Goal: Task Accomplishment & Management: Use online tool/utility

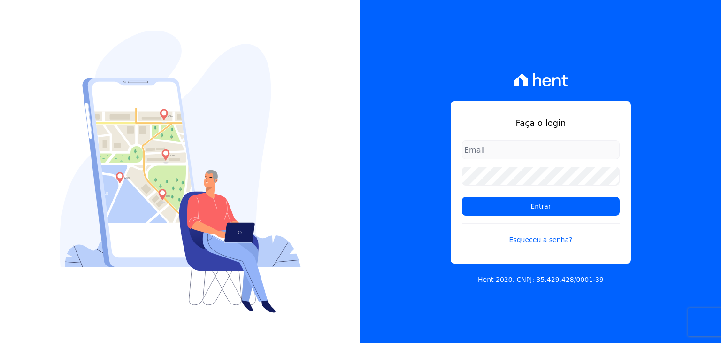
click at [478, 130] on div "Faça o login Entrar Esqueceu a senha?" at bounding box center [540, 182] width 180 height 162
type input "[PERSON_NAME][EMAIL_ADDRESS][DOMAIN_NAME]"
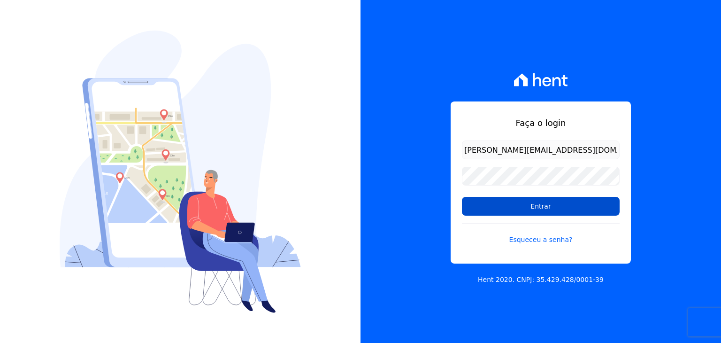
click at [490, 207] on input "Entrar" at bounding box center [541, 206] width 158 height 19
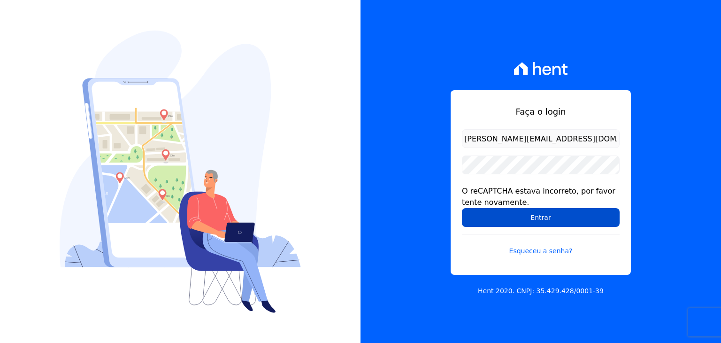
click at [497, 211] on input "Entrar" at bounding box center [541, 217] width 158 height 19
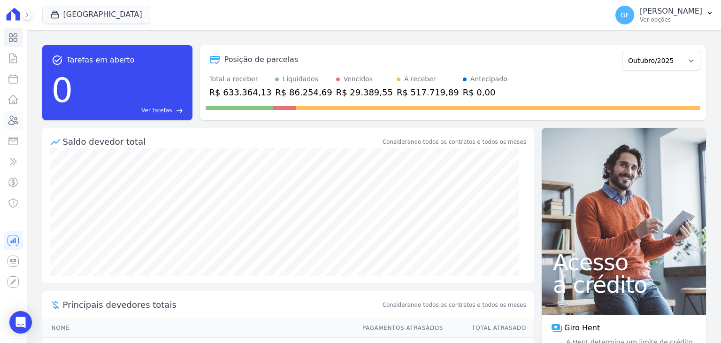
click at [15, 123] on icon at bounding box center [13, 120] width 9 height 8
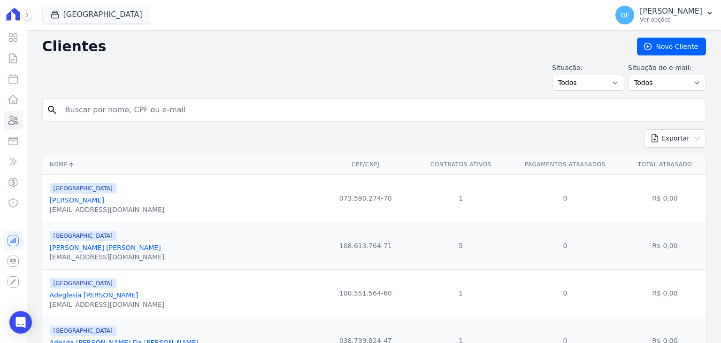
click at [154, 116] on input "search" at bounding box center [381, 109] width 642 height 19
type input "[PERSON_NAME]"
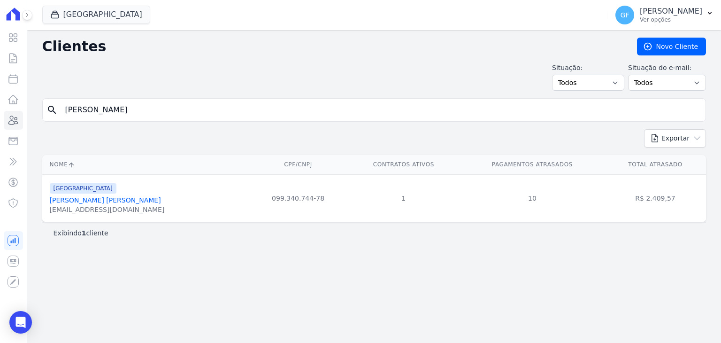
click at [111, 198] on link "[PERSON_NAME] [PERSON_NAME]" at bounding box center [105, 200] width 111 height 8
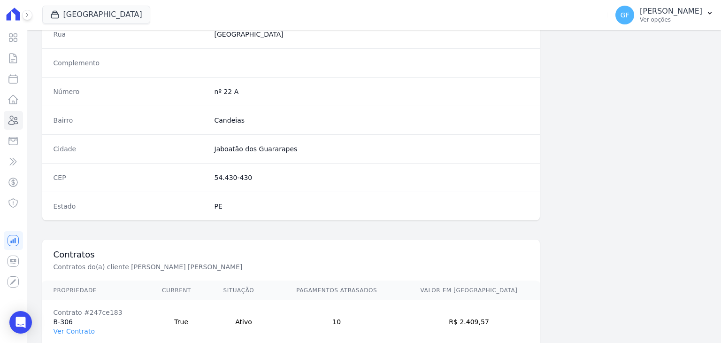
scroll to position [486, 0]
click at [76, 330] on link "Ver Contrato" at bounding box center [73, 332] width 41 height 8
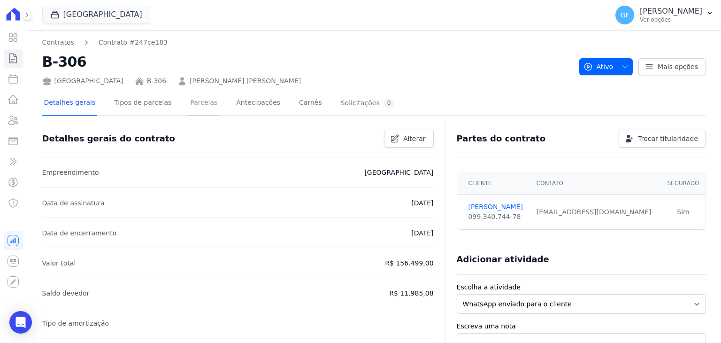
click at [188, 103] on link "Parcelas" at bounding box center [203, 103] width 31 height 25
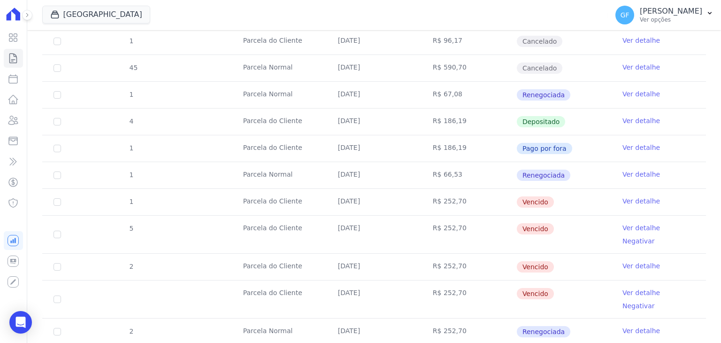
scroll to position [328, 0]
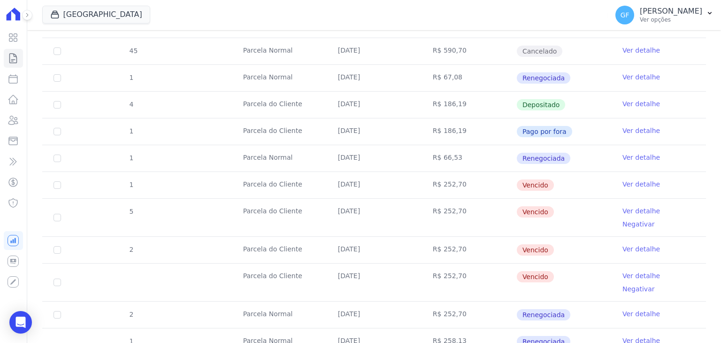
click at [623, 183] on link "Ver detalhe" at bounding box center [641, 183] width 38 height 9
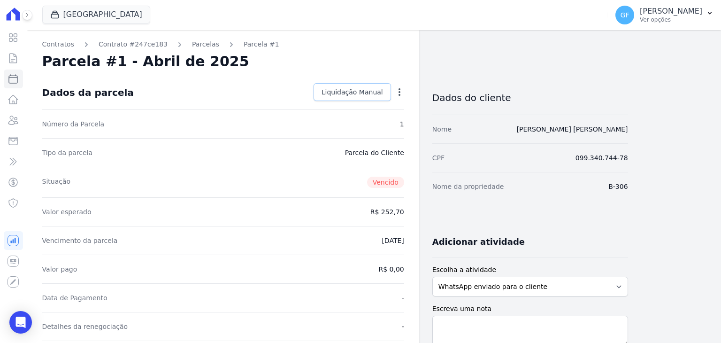
click at [353, 95] on span "Liquidação Manual" at bounding box center [351, 91] width 61 height 9
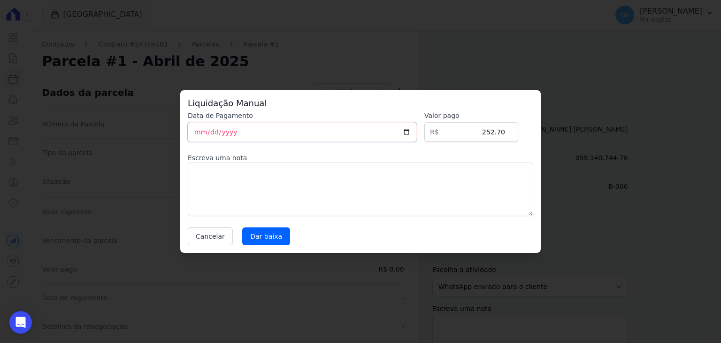
click at [193, 133] on input "[DATE]" at bounding box center [302, 132] width 229 height 20
type input "[DATE]"
click at [263, 229] on input "Dar baixa" at bounding box center [266, 236] width 48 height 18
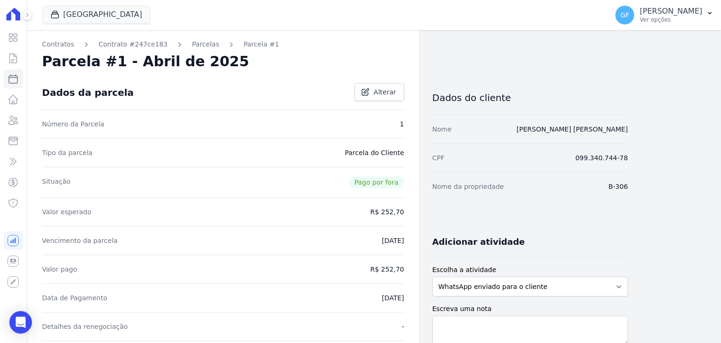
click at [196, 46] on link "Parcelas" at bounding box center [205, 44] width 27 height 10
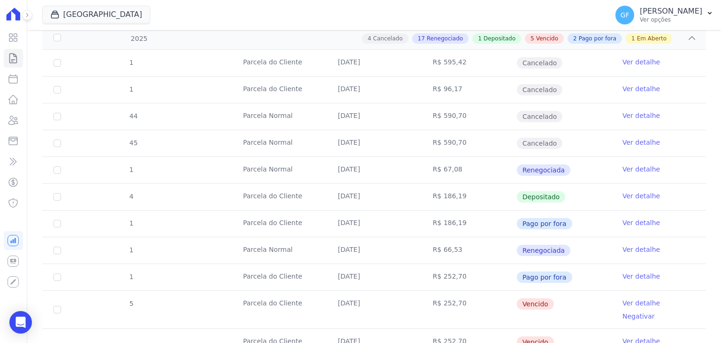
scroll to position [328, 0]
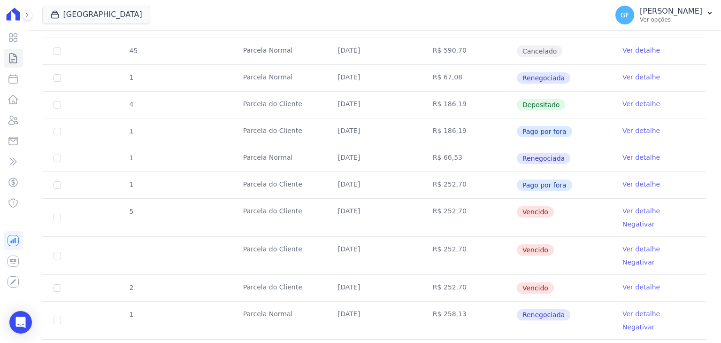
click at [644, 210] on link "Ver detalhe" at bounding box center [641, 210] width 38 height 9
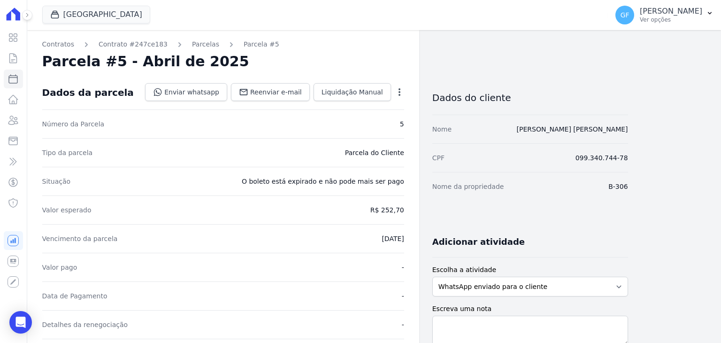
click at [398, 87] on div "Open options Alterar Cancelar Cobrança Cancelar boleto Você está prestes a canc…" at bounding box center [397, 93] width 13 height 16
click at [400, 92] on icon "button" at bounding box center [399, 92] width 2 height 8
click at [367, 119] on link "Cancelar Cobrança" at bounding box center [359, 121] width 83 height 17
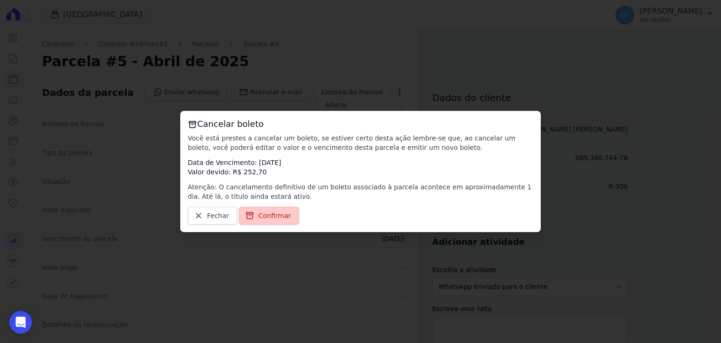
click at [270, 212] on span "Confirmar" at bounding box center [274, 215] width 33 height 9
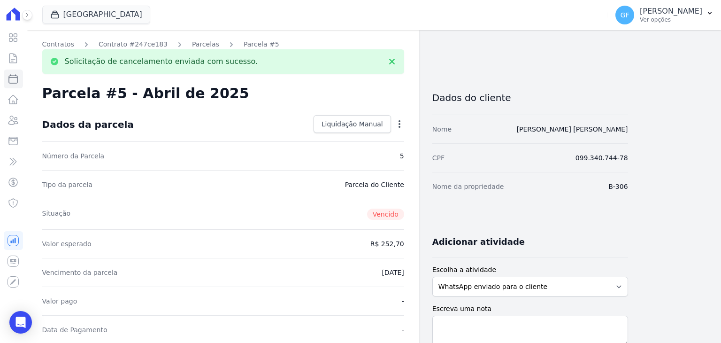
click at [192, 47] on link "Parcelas" at bounding box center [205, 44] width 27 height 10
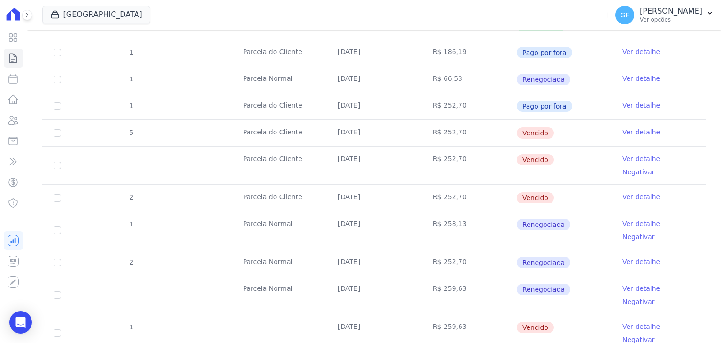
scroll to position [422, 0]
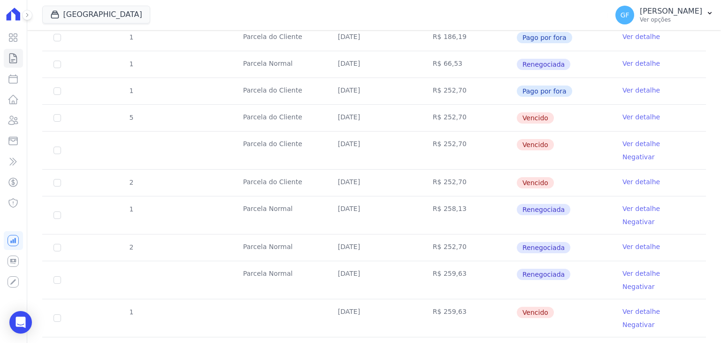
click at [624, 177] on link "Ver detalhe" at bounding box center [641, 181] width 38 height 9
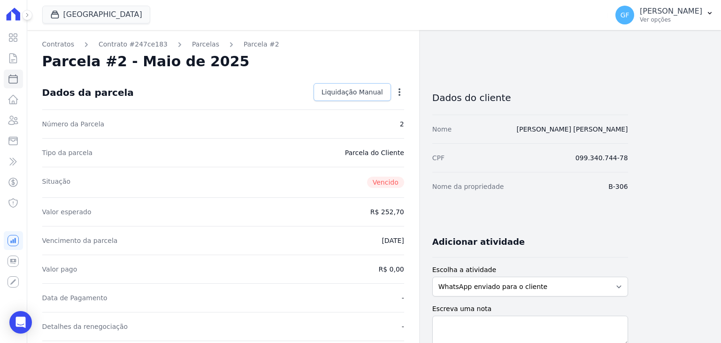
click at [379, 85] on link "Liquidação Manual" at bounding box center [351, 92] width 77 height 18
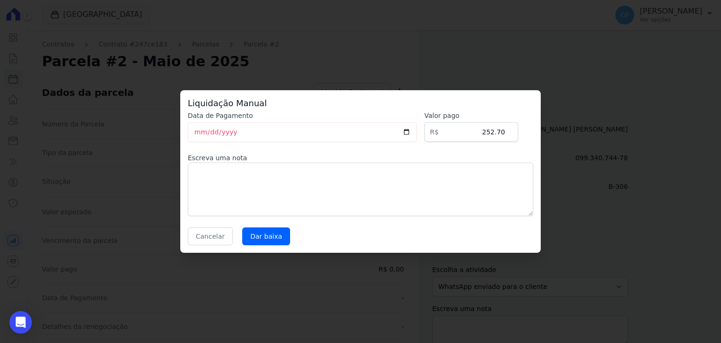
click at [209, 244] on div "Liquidação Manual Data de Pagamento [DATE] [GEOGRAPHIC_DATA] R$ 252.70 Escreva …" at bounding box center [360, 171] width 360 height 162
click at [198, 237] on button "Cancelar" at bounding box center [210, 236] width 45 height 18
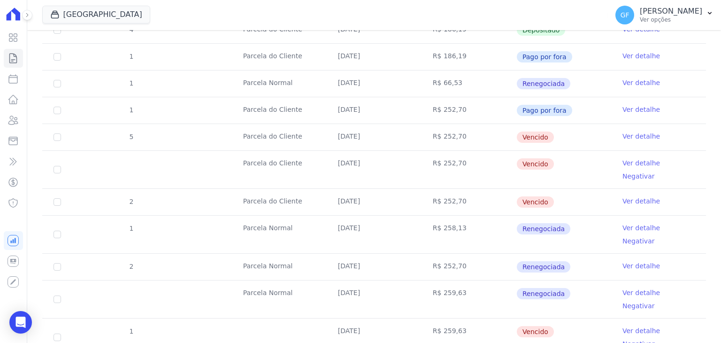
scroll to position [422, 0]
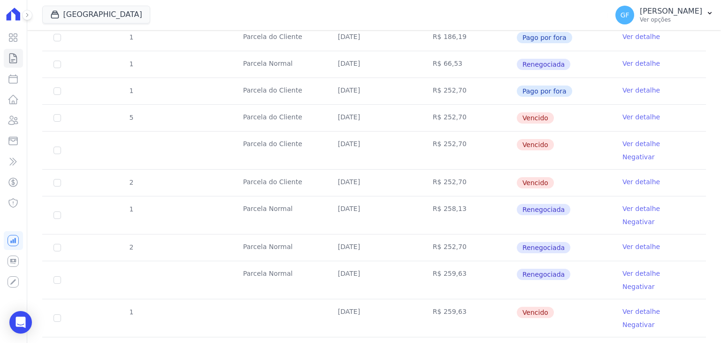
drag, startPoint x: 333, startPoint y: 88, endPoint x: 571, endPoint y: 118, distance: 239.2
click at [571, 118] on tbody "1 [GEOGRAPHIC_DATA] [DATE] R$ 595,42 Cancelado Ver detalhe 1 [GEOGRAPHIC_DATA] …" at bounding box center [373, 298] width 663 height 869
click at [595, 143] on td "Vencido" at bounding box center [563, 150] width 95 height 38
click at [623, 141] on link "Ver detalhe" at bounding box center [641, 143] width 38 height 9
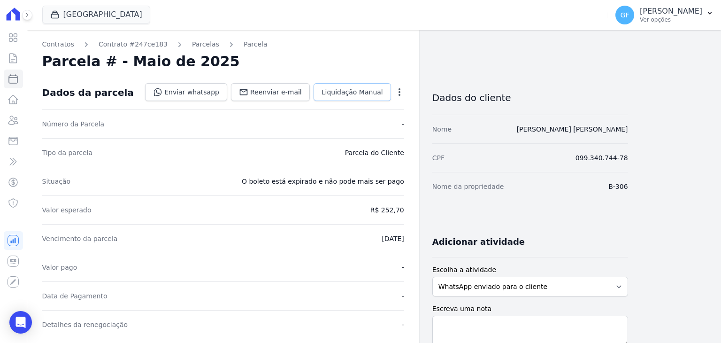
click at [357, 91] on span "Liquidação Manual" at bounding box center [351, 91] width 61 height 9
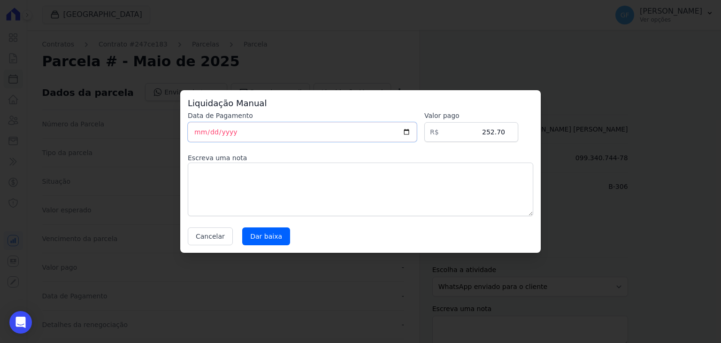
click at [197, 134] on input "[DATE]" at bounding box center [302, 132] width 229 height 20
type input "[DATE]"
click at [251, 232] on input "Dar baixa" at bounding box center [266, 236] width 48 height 18
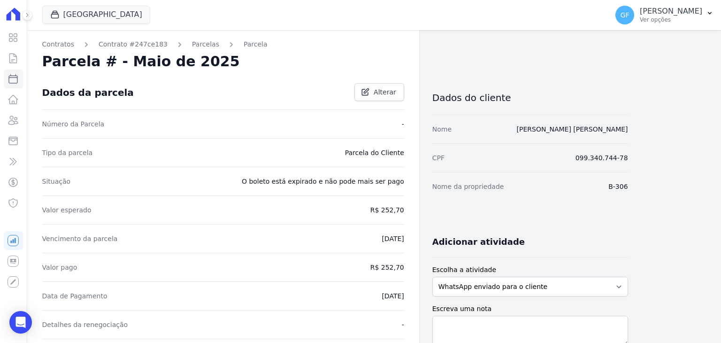
click at [192, 45] on link "Parcelas" at bounding box center [205, 44] width 27 height 10
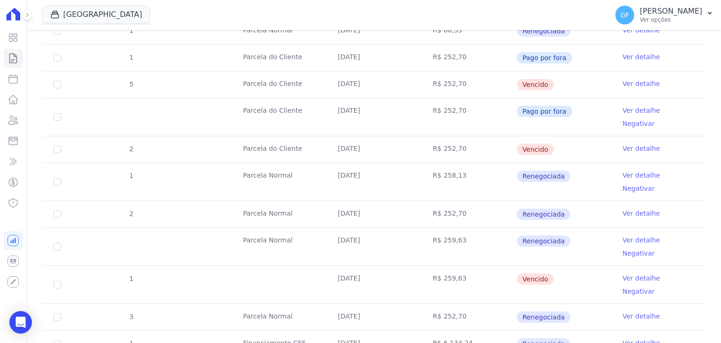
scroll to position [563, 0]
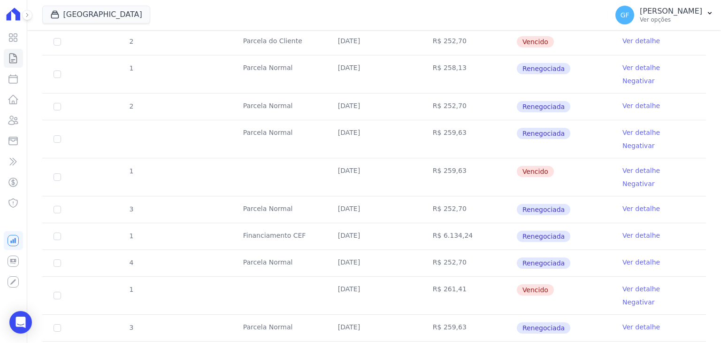
click at [629, 166] on link "Ver detalhe" at bounding box center [641, 170] width 38 height 9
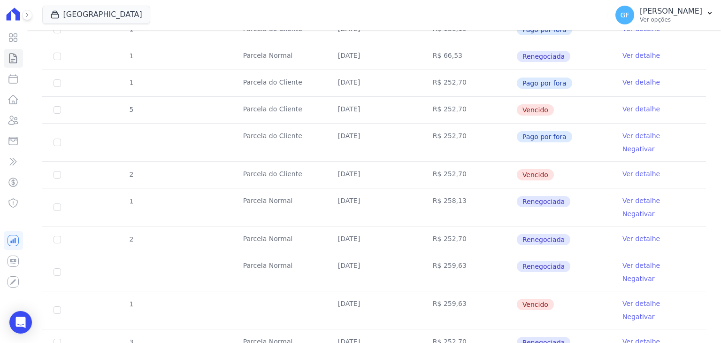
scroll to position [469, 0]
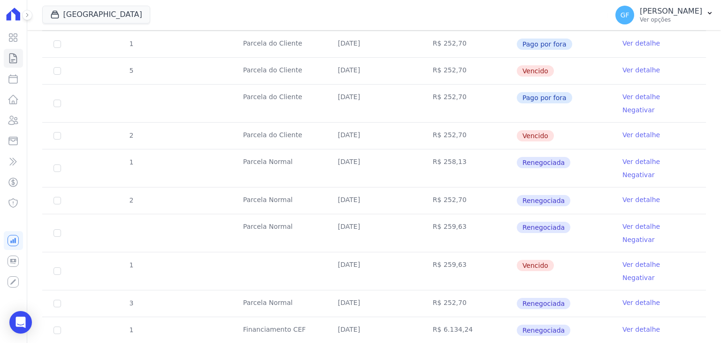
click at [622, 130] on link "Ver detalhe" at bounding box center [641, 134] width 38 height 9
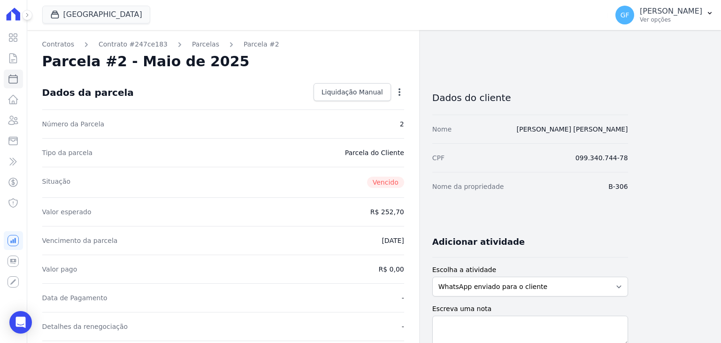
click at [396, 87] on icon "button" at bounding box center [399, 91] width 9 height 9
click at [353, 139] on div "Tipo da parcela [GEOGRAPHIC_DATA]" at bounding box center [223, 152] width 362 height 29
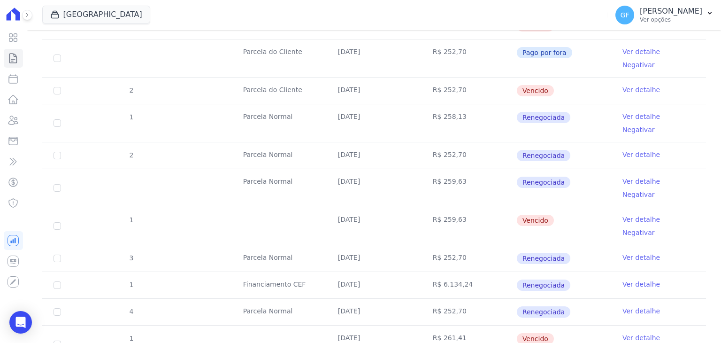
scroll to position [516, 0]
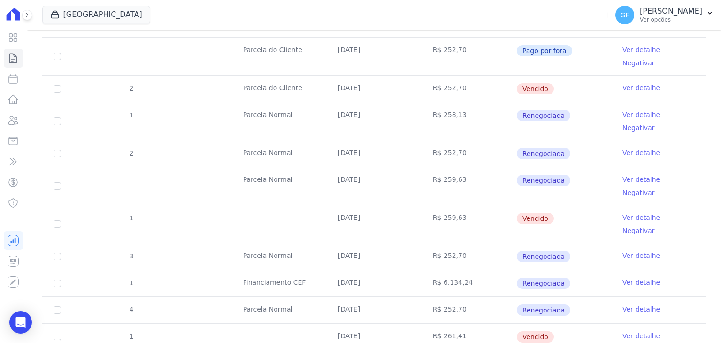
drag, startPoint x: 337, startPoint y: 155, endPoint x: 574, endPoint y: 205, distance: 241.6
click at [574, 205] on tbody "1 [GEOGRAPHIC_DATA] [DATE] R$ 595,42 Cancelado Ver detalhe 1 [GEOGRAPHIC_DATA] …" at bounding box center [373, 204] width 663 height 869
click at [494, 243] on td "R$ 252,70" at bounding box center [468, 256] width 95 height 26
click at [625, 213] on link "Ver detalhe" at bounding box center [641, 217] width 38 height 9
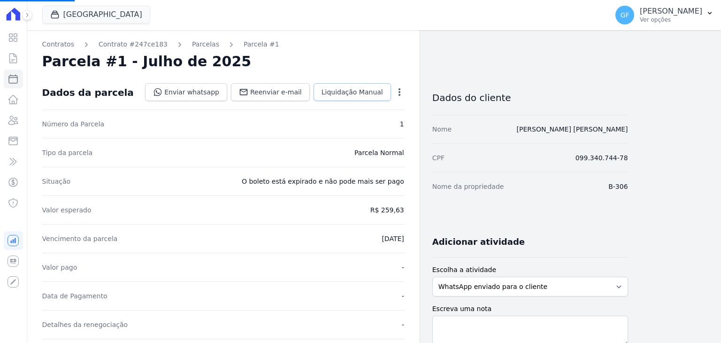
click at [350, 100] on link "Liquidação Manual" at bounding box center [351, 92] width 77 height 18
click at [364, 96] on link "Liquidação Manual" at bounding box center [351, 92] width 77 height 18
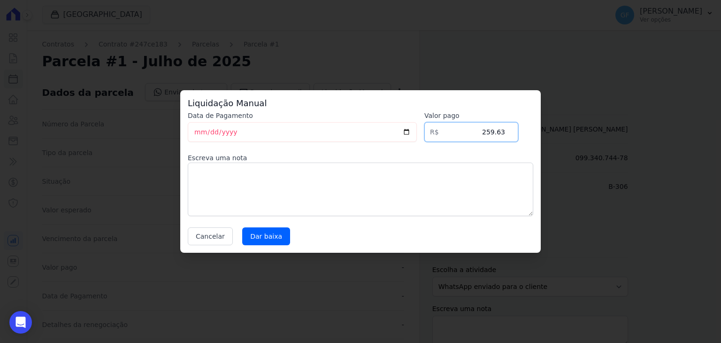
drag, startPoint x: 480, startPoint y: 130, endPoint x: 524, endPoint y: 131, distance: 43.2
click at [524, 131] on div "Data de Pagamento [DATE] [GEOGRAPHIC_DATA] R$ 259.63 Escreva [PERSON_NAME] Canc…" at bounding box center [360, 178] width 345 height 134
type input "278.22"
click at [199, 137] on input "[DATE]" at bounding box center [302, 132] width 229 height 20
type input "[DATE]"
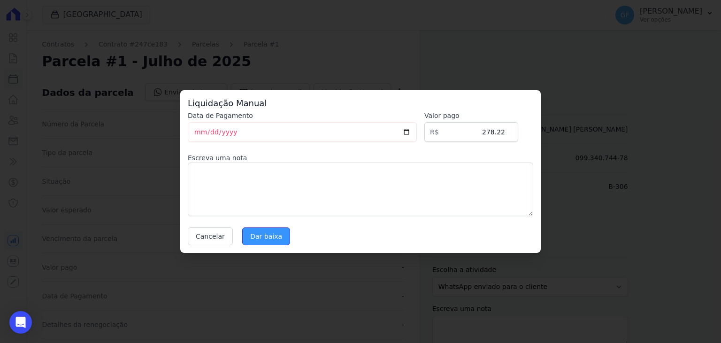
click at [260, 229] on input "Dar baixa" at bounding box center [266, 236] width 48 height 18
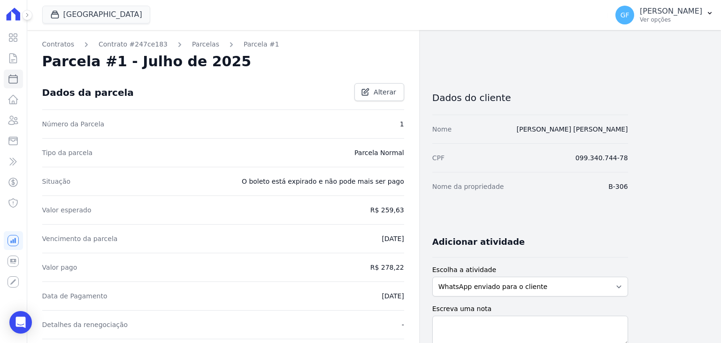
click at [192, 46] on link "Parcelas" at bounding box center [205, 44] width 27 height 10
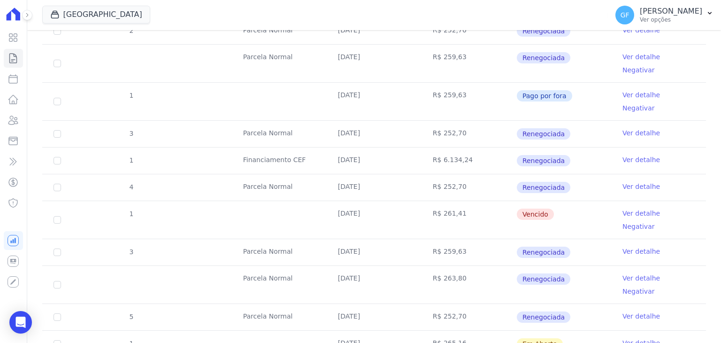
scroll to position [651, 0]
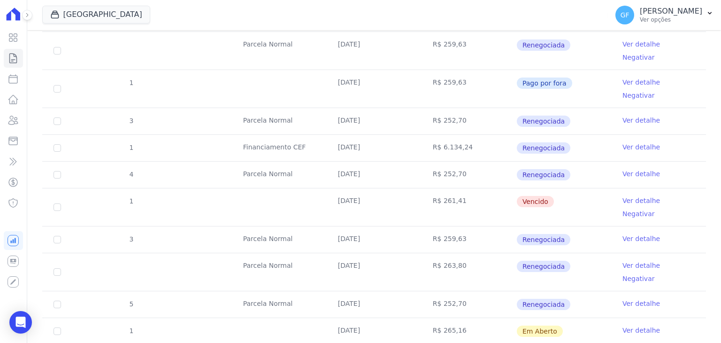
drag, startPoint x: 330, startPoint y: 125, endPoint x: 556, endPoint y: 171, distance: 230.4
click at [556, 171] on tbody "1 [GEOGRAPHIC_DATA] [DATE] R$ 595,42 Cancelado Ver detalhe 1 [GEOGRAPHIC_DATA] …" at bounding box center [373, 69] width 663 height 869
click at [491, 226] on td "R$ 259,63" at bounding box center [468, 239] width 95 height 26
drag, startPoint x: 332, startPoint y: 156, endPoint x: 589, endPoint y: 159, distance: 257.6
click at [589, 188] on tr "1 [DATE] R$ 261,41 [GEOGRAPHIC_DATA] Ver detalhe Negativar" at bounding box center [373, 207] width 663 height 38
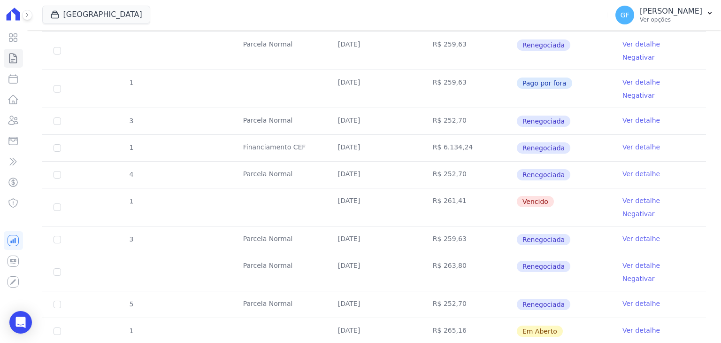
click at [589, 188] on td "Vencido" at bounding box center [563, 207] width 95 height 38
click at [616, 188] on td "Ver detalhe Negativar" at bounding box center [658, 207] width 95 height 38
click at [622, 196] on link "Ver detalhe" at bounding box center [641, 200] width 38 height 9
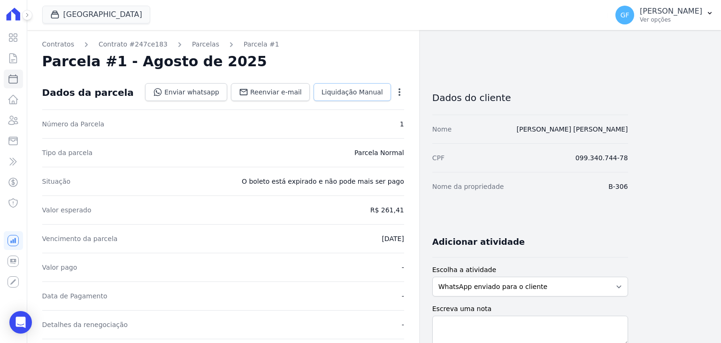
click at [377, 83] on link "Liquidação Manual" at bounding box center [351, 92] width 77 height 18
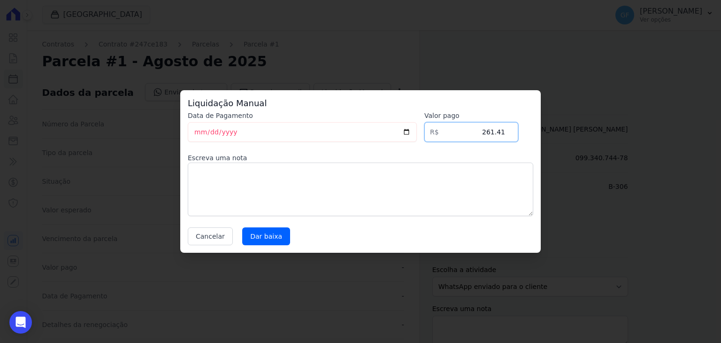
drag, startPoint x: 512, startPoint y: 137, endPoint x: 537, endPoint y: 137, distance: 24.9
click at [537, 137] on div "Liquidação Manual Data de Pagamento [DATE] [GEOGRAPHIC_DATA] R$ 261.41 Escreva …" at bounding box center [360, 171] width 360 height 162
type input "275.79"
click at [193, 129] on input "[DATE]" at bounding box center [302, 132] width 229 height 20
type input "[DATE]"
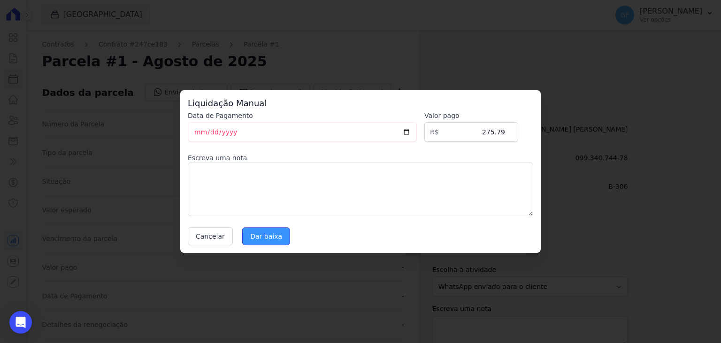
click at [255, 236] on input "Dar baixa" at bounding box center [266, 236] width 48 height 18
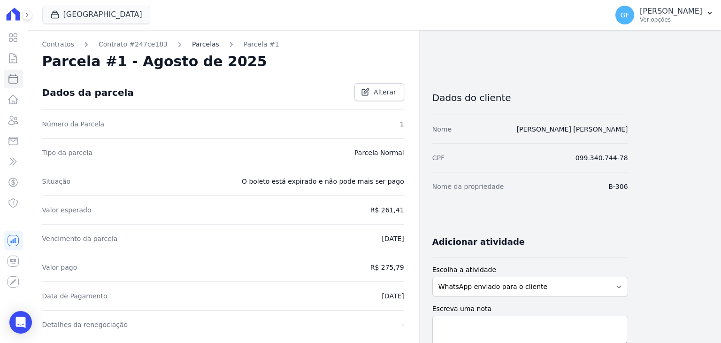
click at [192, 46] on link "Parcelas" at bounding box center [205, 44] width 27 height 10
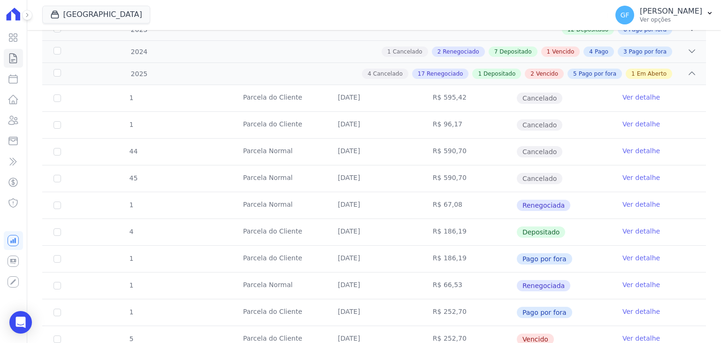
scroll to position [207, 0]
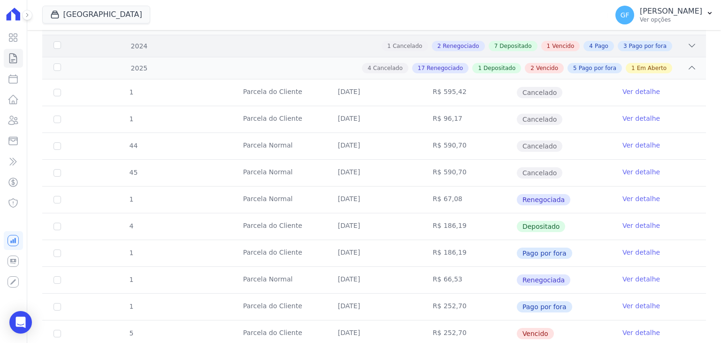
click at [340, 55] on div "2024 1 Cancelado 2 Renegociado 7 Depositado 1 Vencido 4 Pago 3 Pago por fora" at bounding box center [373, 46] width 663 height 22
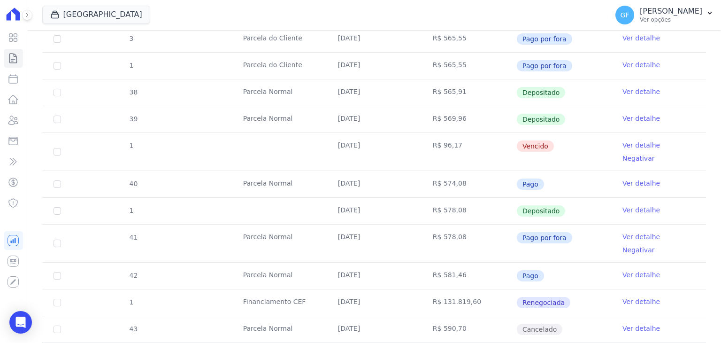
scroll to position [442, 0]
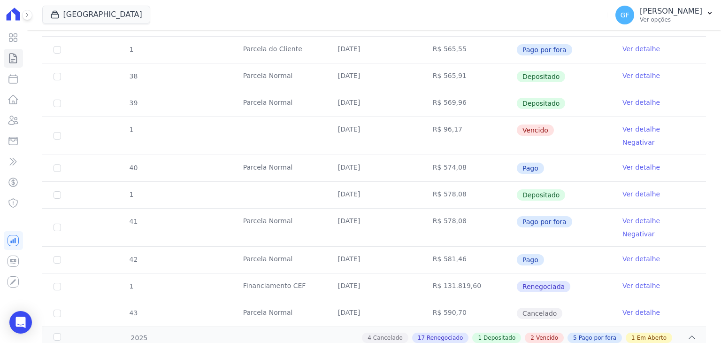
drag, startPoint x: 333, startPoint y: 129, endPoint x: 505, endPoint y: 128, distance: 172.2
click at [505, 128] on tr "1 [DATE] R$ 96,17 [GEOGRAPHIC_DATA] Ver detalhe Negativar" at bounding box center [373, 135] width 663 height 38
click at [487, 127] on td "R$ 96,17" at bounding box center [468, 136] width 95 height 38
click at [622, 130] on link "Ver detalhe" at bounding box center [641, 128] width 38 height 9
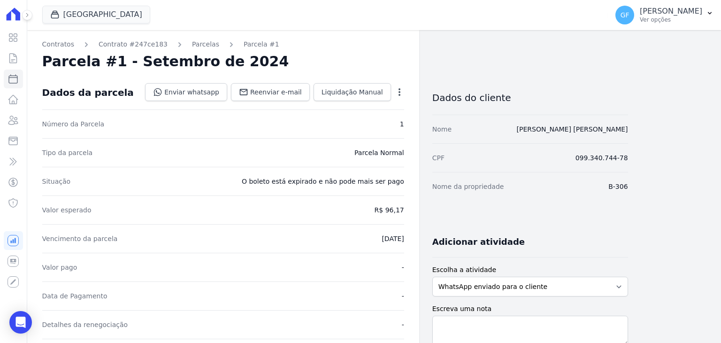
click at [397, 89] on icon "button" at bounding box center [399, 91] width 9 height 9
click at [365, 122] on link "Cancelar Cobrança" at bounding box center [359, 121] width 83 height 17
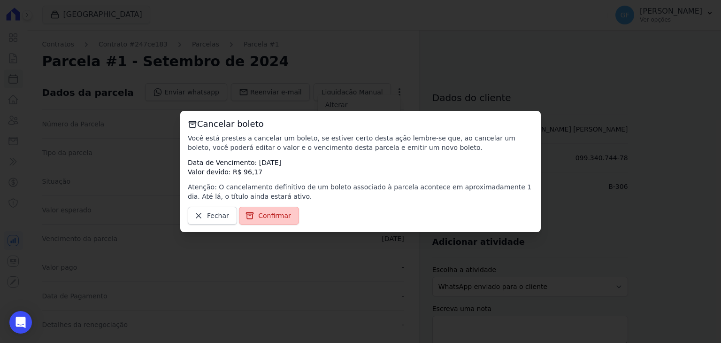
click at [282, 212] on span "Confirmar" at bounding box center [274, 215] width 33 height 9
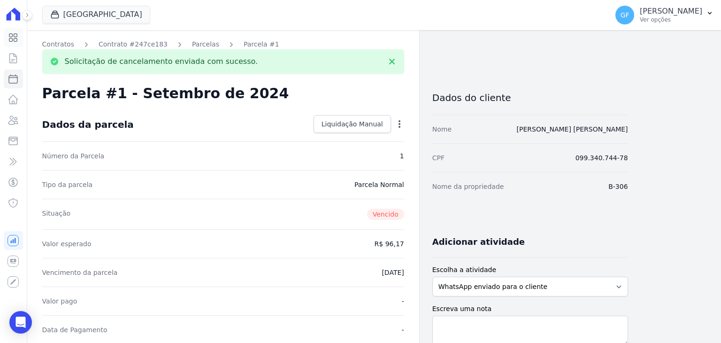
click at [11, 34] on icon at bounding box center [13, 38] width 8 height 8
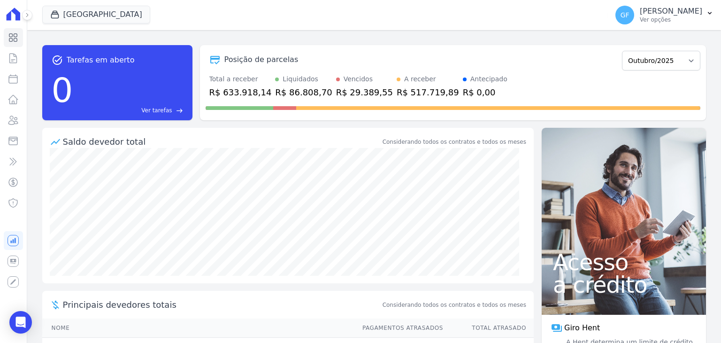
click at [25, 18] on button at bounding box center [27, 15] width 10 height 10
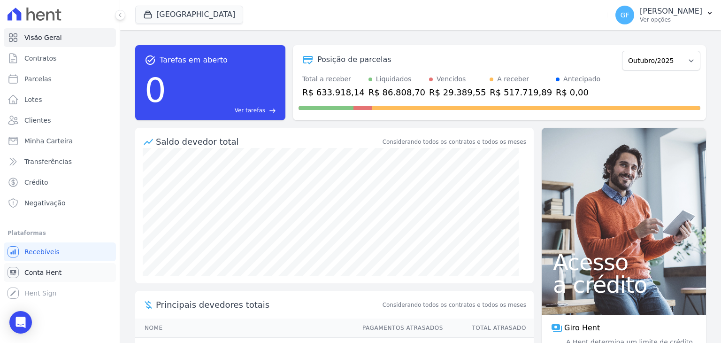
click at [30, 276] on span "Conta Hent" at bounding box center [42, 271] width 37 height 9
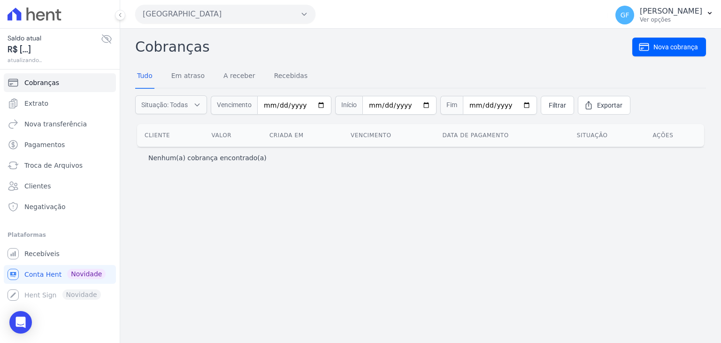
click at [107, 35] on icon at bounding box center [106, 39] width 9 height 8
click at [700, 17] on p "Ver opções" at bounding box center [671, 20] width 62 height 8
click at [648, 16] on p "Ver opções" at bounding box center [671, 20] width 62 height 8
click at [30, 253] on span "Recebíveis" at bounding box center [41, 253] width 35 height 9
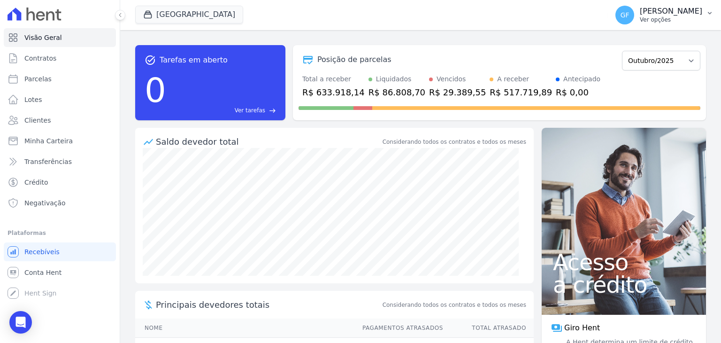
click at [662, 23] on p "Ver opções" at bounding box center [671, 20] width 62 height 8
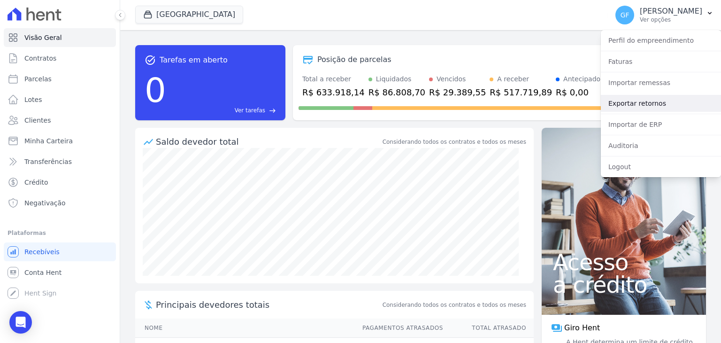
click at [631, 100] on link "Exportar retornos" at bounding box center [661, 103] width 120 height 17
